Goal: Task Accomplishment & Management: Manage account settings

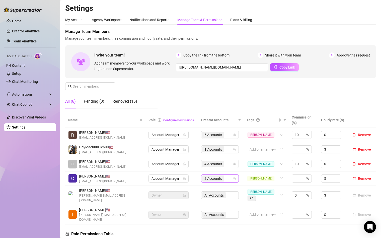
click at [221, 178] on span "2 Accounts" at bounding box center [214, 179] width 18 height 6
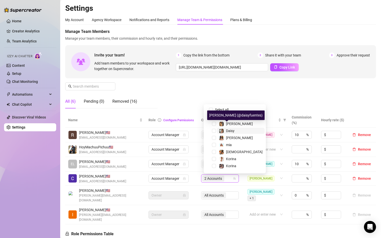
scroll to position [13, 0]
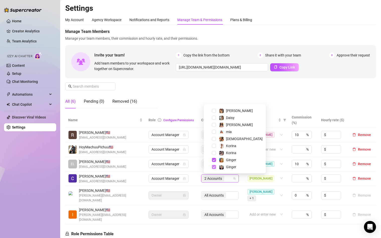
click at [214, 167] on span "Select tree node" at bounding box center [214, 167] width 4 height 4
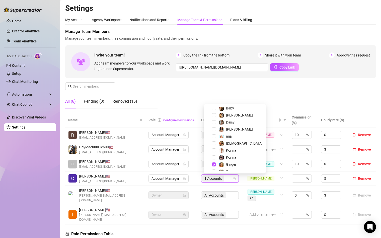
scroll to position [0, 0]
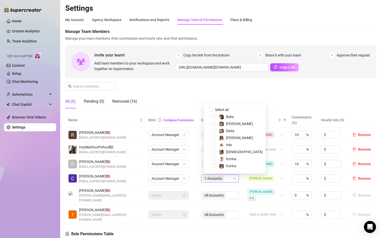
click at [230, 179] on div "1 Accounts" at bounding box center [217, 178] width 30 height 7
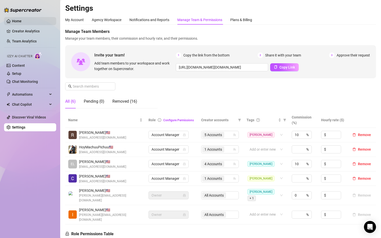
click at [22, 23] on link "Home" at bounding box center [17, 21] width 10 height 4
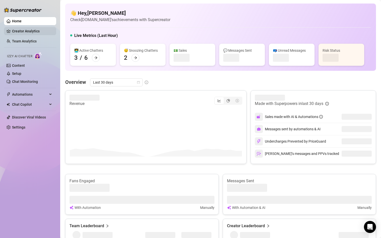
click at [25, 30] on link "Creator Analytics" at bounding box center [32, 31] width 40 height 8
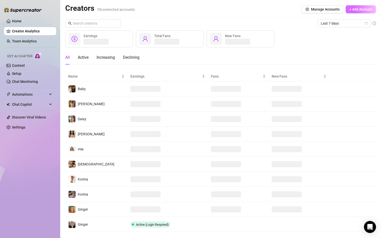
click at [360, 11] on button "+ Add Account" at bounding box center [361, 9] width 30 height 8
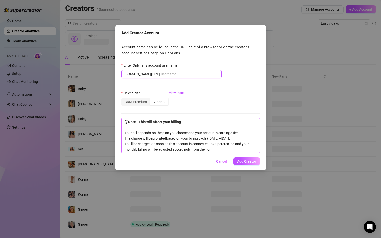
click at [161, 75] on input "Enter OnlyFans account username" at bounding box center [190, 74] width 58 height 6
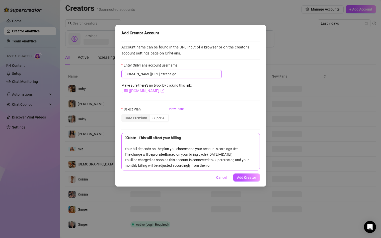
type input "ezrapaige"
click at [163, 92] on link "[URL][DOMAIN_NAME]" at bounding box center [143, 91] width 43 height 5
click at [243, 179] on span "Add Creator" at bounding box center [246, 177] width 19 height 4
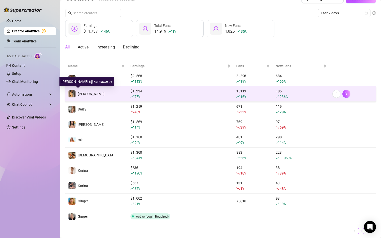
scroll to position [10, 0]
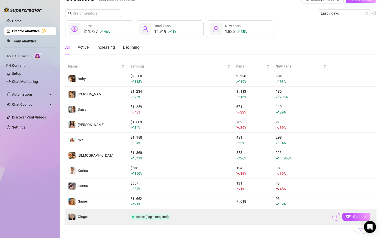
click at [337, 219] on button "button" at bounding box center [337, 217] width 8 height 8
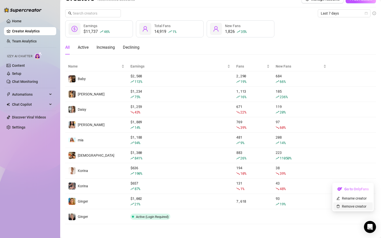
click at [345, 208] on link "Remove creator" at bounding box center [352, 206] width 30 height 4
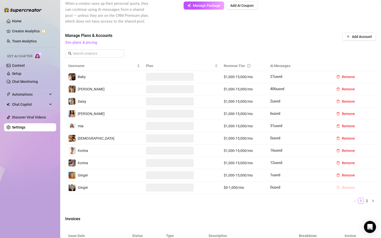
scroll to position [136, 0]
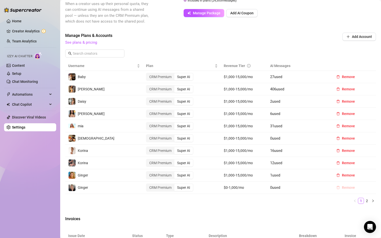
click at [345, 189] on span "Remove" at bounding box center [348, 188] width 13 height 4
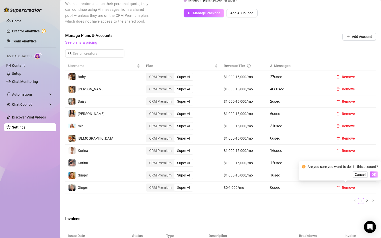
click at [375, 173] on span "OK" at bounding box center [374, 174] width 5 height 4
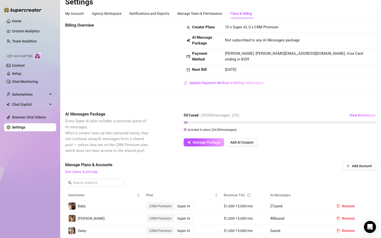
scroll to position [0, 0]
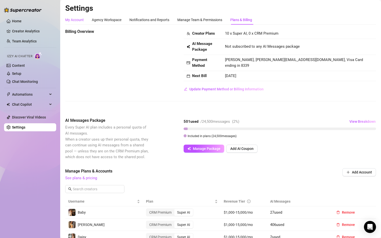
click at [76, 21] on div "My Account" at bounding box center [74, 20] width 19 height 6
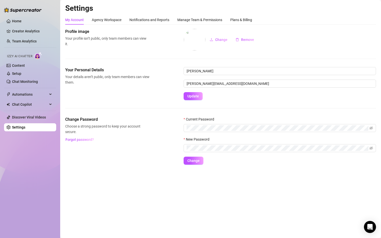
click at [80, 21] on div "My Account" at bounding box center [74, 20] width 19 height 6
click at [96, 21] on div "Agency Workspace" at bounding box center [107, 20] width 30 height 6
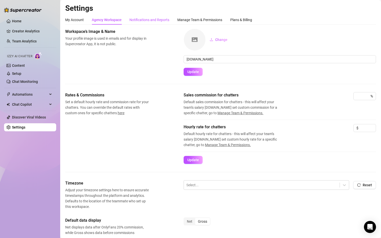
click at [150, 20] on div "Notifications and Reports" at bounding box center [150, 20] width 40 height 6
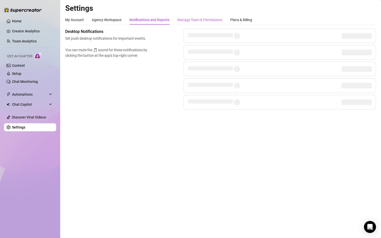
click at [204, 16] on div "Manage Team & Permissions" at bounding box center [199, 20] width 45 height 10
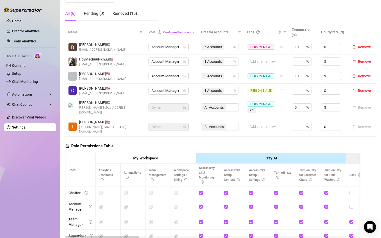
scroll to position [88, 0]
click at [230, 77] on div "3 Accounts" at bounding box center [217, 75] width 30 height 7
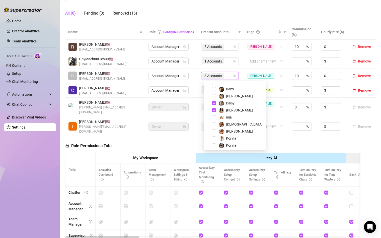
scroll to position [13, 0]
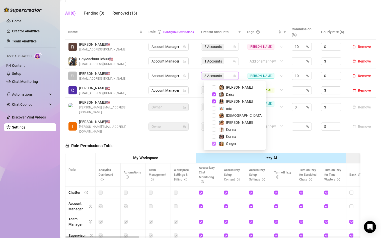
click at [215, 143] on span "Select tree node" at bounding box center [214, 144] width 4 height 4
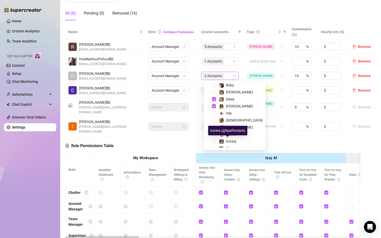
click at [229, 126] on div "Korina (@kpafterdark)" at bounding box center [227, 131] width 39 height 10
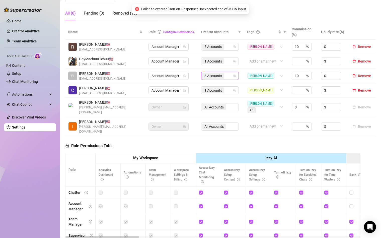
click at [225, 74] on div "3 Accounts" at bounding box center [213, 75] width 23 height 7
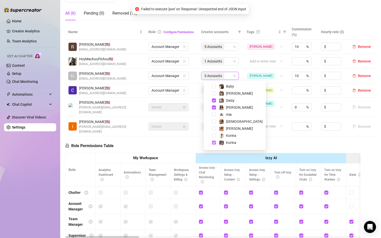
click at [214, 142] on span "Select tree node" at bounding box center [214, 143] width 4 height 4
click at [215, 129] on span "Select tree node" at bounding box center [214, 129] width 4 height 4
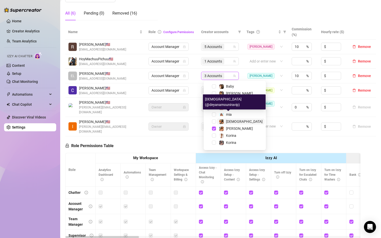
scroll to position [13, 0]
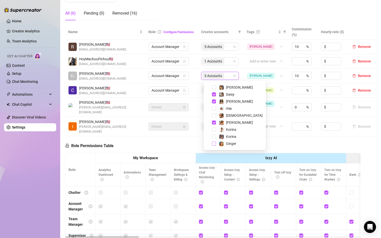
click at [215, 144] on span "Select tree node" at bounding box center [214, 144] width 4 height 4
click at [193, 136] on div "Role Permissions Table Role My Workspace Izzy AI OnlyFans Side Menu OnlyFans Ch…" at bounding box center [212, 208] width 295 height 145
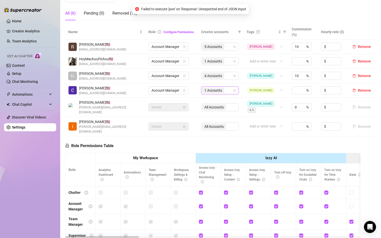
click at [218, 88] on span "1 Accounts" at bounding box center [214, 91] width 18 height 6
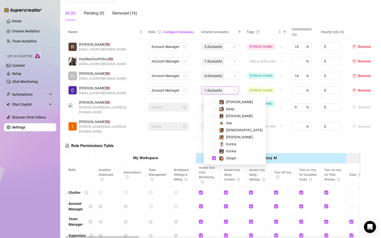
click at [219, 90] on span "1 Accounts" at bounding box center [214, 91] width 18 height 6
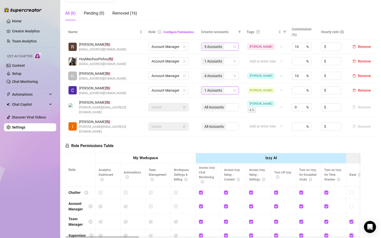
click at [216, 47] on span "5 Accounts" at bounding box center [214, 47] width 18 height 6
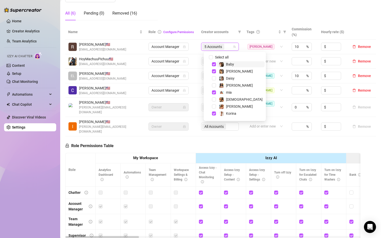
click at [216, 47] on span "5 Accounts" at bounding box center [214, 47] width 18 height 6
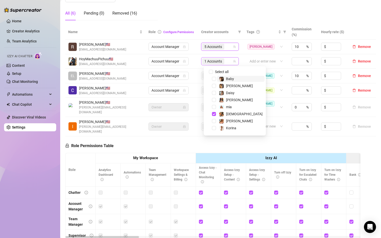
click at [214, 62] on span "1 Accounts" at bounding box center [214, 61] width 18 height 6
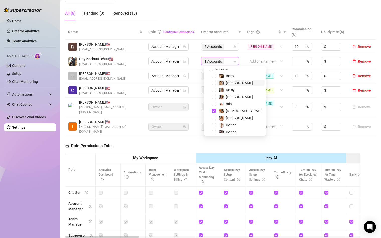
scroll to position [0, 0]
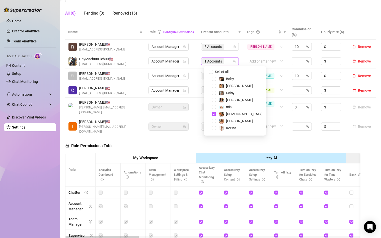
click at [218, 62] on span "1 Accounts" at bounding box center [214, 61] width 18 height 6
